Goal: Browse casually: Explore the website without a specific task or goal

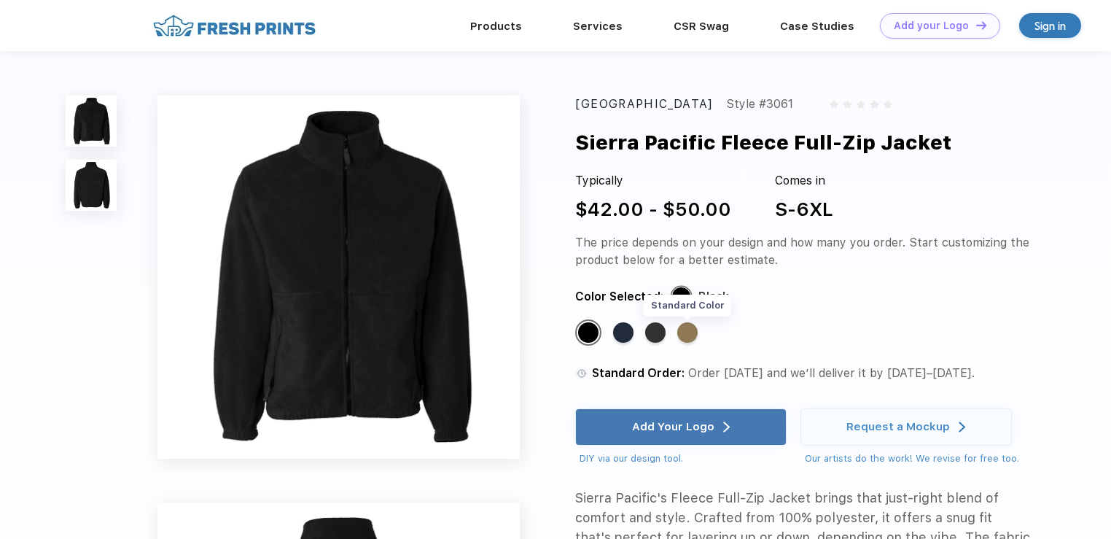
click at [691, 328] on div "Standard Color" at bounding box center [687, 332] width 20 height 20
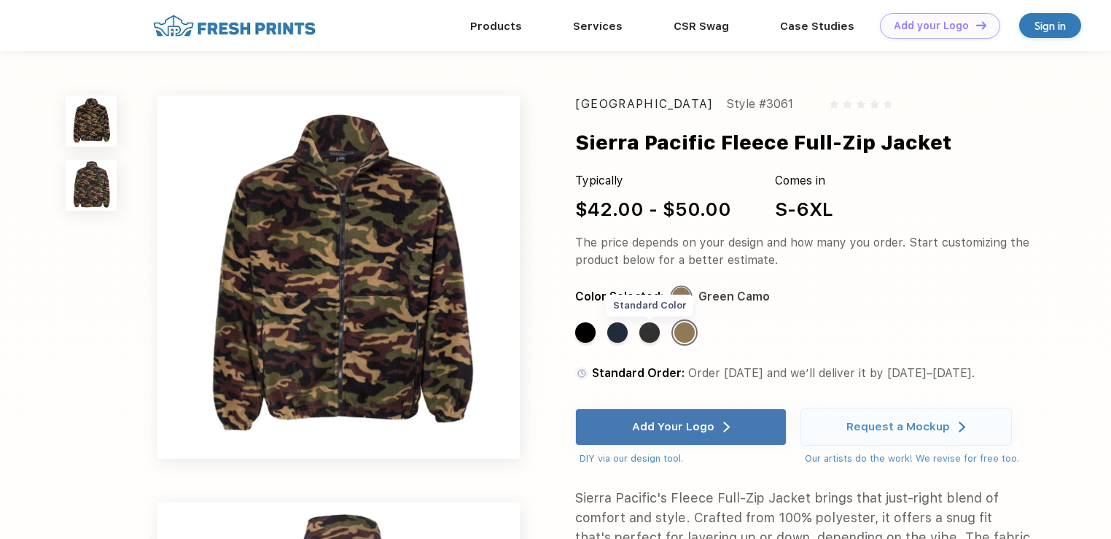
click at [648, 337] on div "Standard Color" at bounding box center [650, 332] width 20 height 20
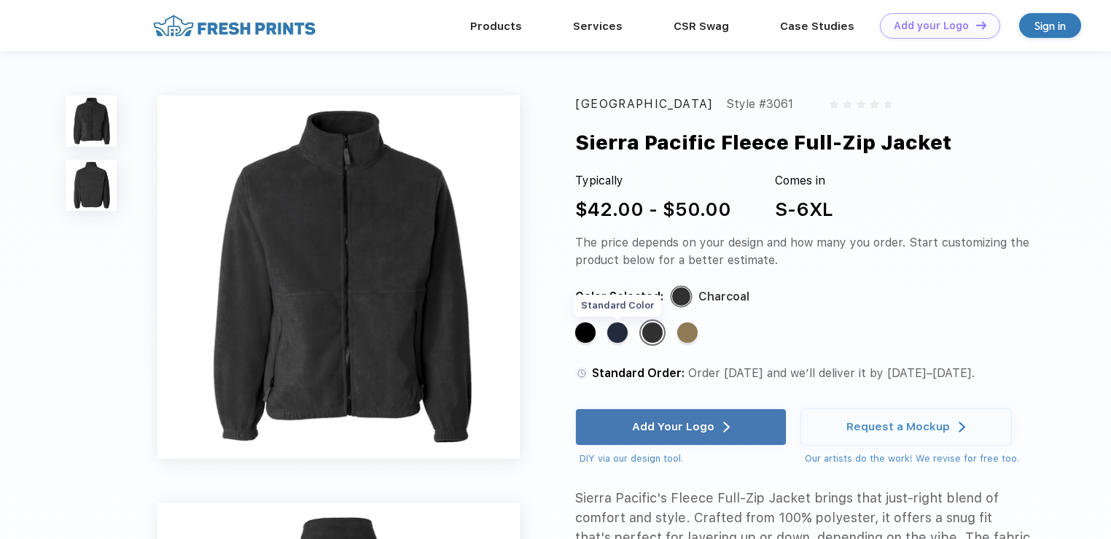
drag, startPoint x: 618, startPoint y: 335, endPoint x: 595, endPoint y: 335, distance: 23.3
click at [615, 335] on div "Standard Color" at bounding box center [617, 332] width 20 height 20
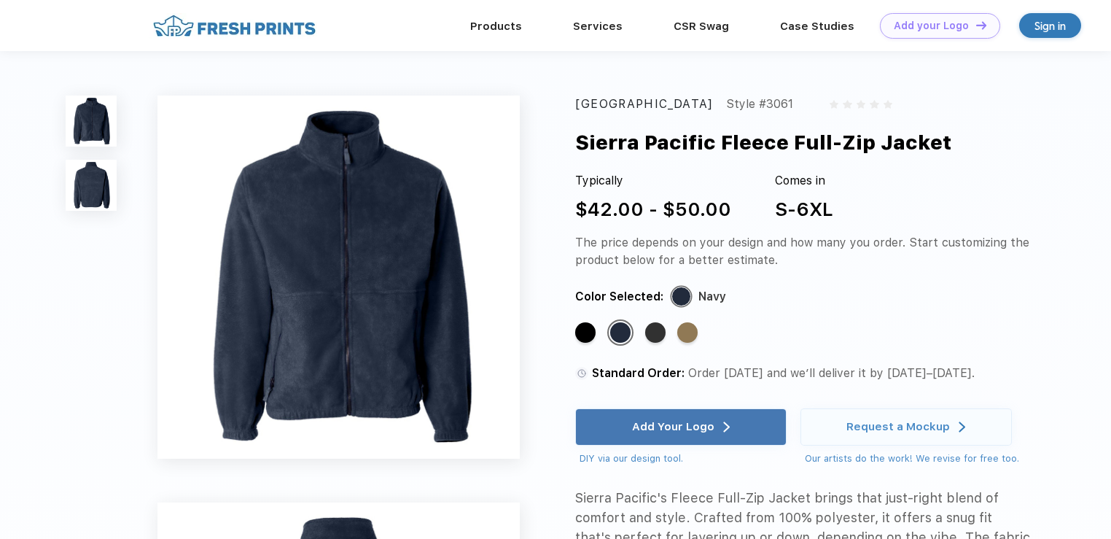
click at [408, 298] on img at bounding box center [339, 277] width 363 height 363
click at [584, 338] on div "Standard Color" at bounding box center [585, 332] width 20 height 20
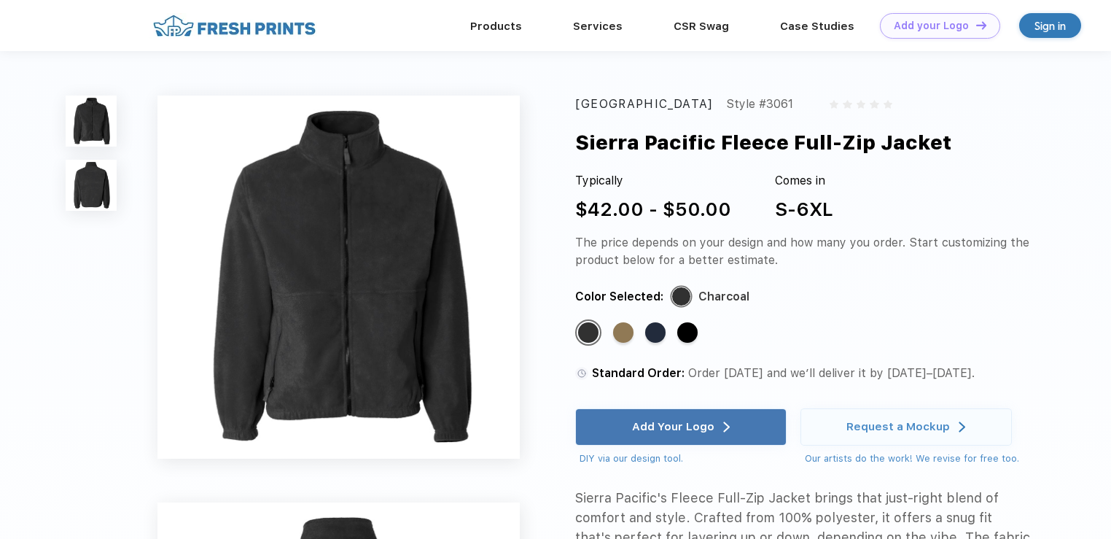
drag, startPoint x: 579, startPoint y: 144, endPoint x: 951, endPoint y: 134, distance: 372.0
click at [951, 134] on div "Sierra Pacific Fleece Full-Zip Jacket" at bounding box center [825, 143] width 500 height 30
copy div "Sierra Pacific Fleece Full-Zip Jacket"
click at [664, 334] on div "Standard Color" at bounding box center [655, 332] width 20 height 20
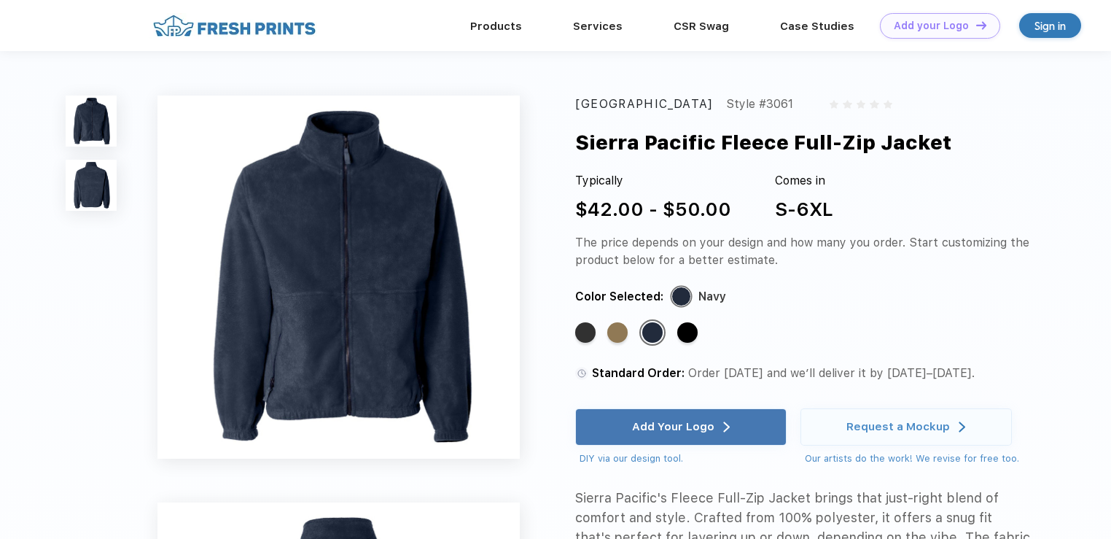
click at [453, 386] on img at bounding box center [339, 277] width 363 height 363
click at [86, 184] on img at bounding box center [91, 185] width 51 height 51
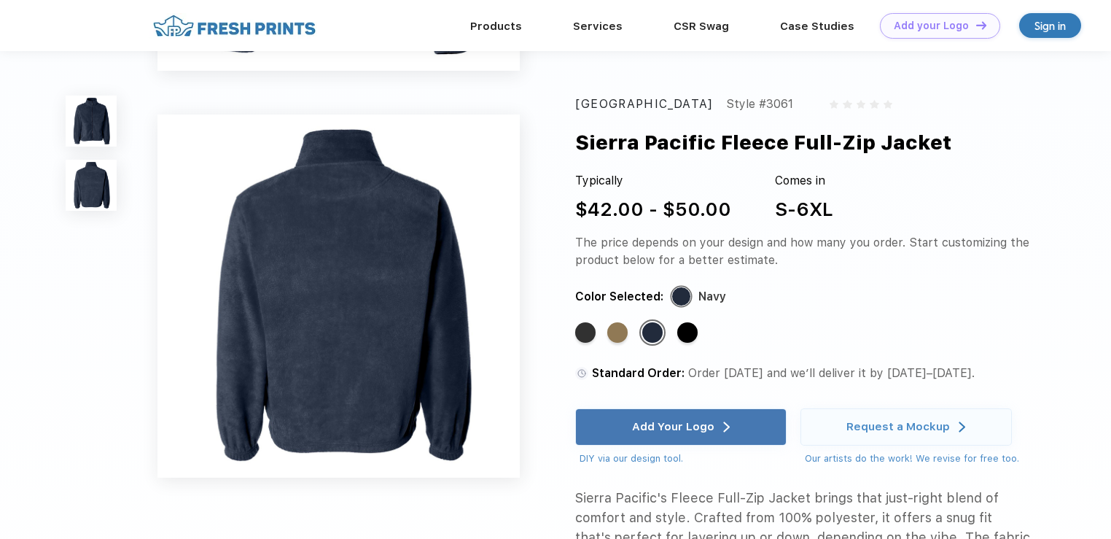
scroll to position [351, 0]
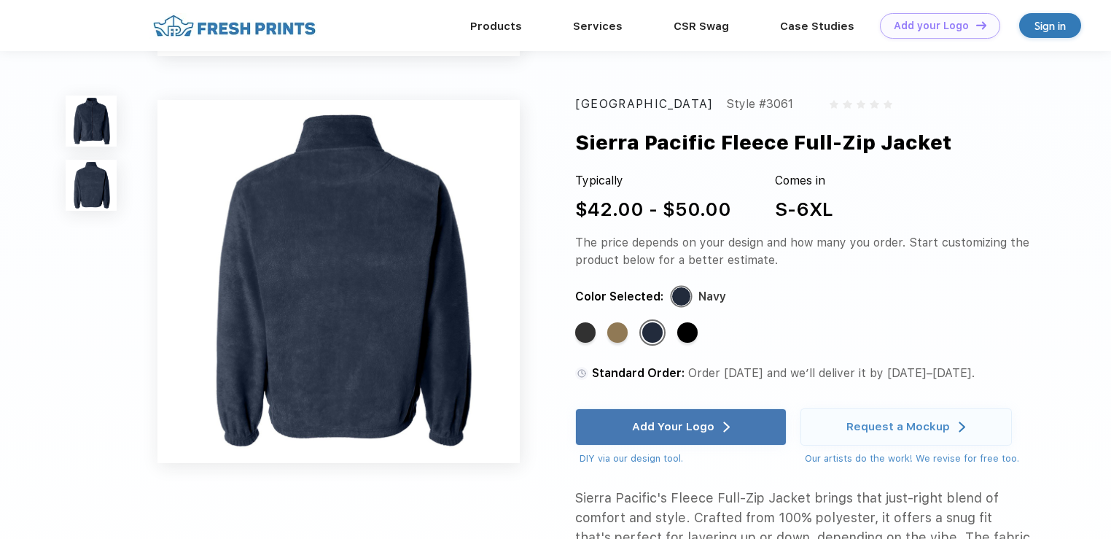
click at [421, 353] on img at bounding box center [339, 281] width 363 height 363
